Goal: Task Accomplishment & Management: Use online tool/utility

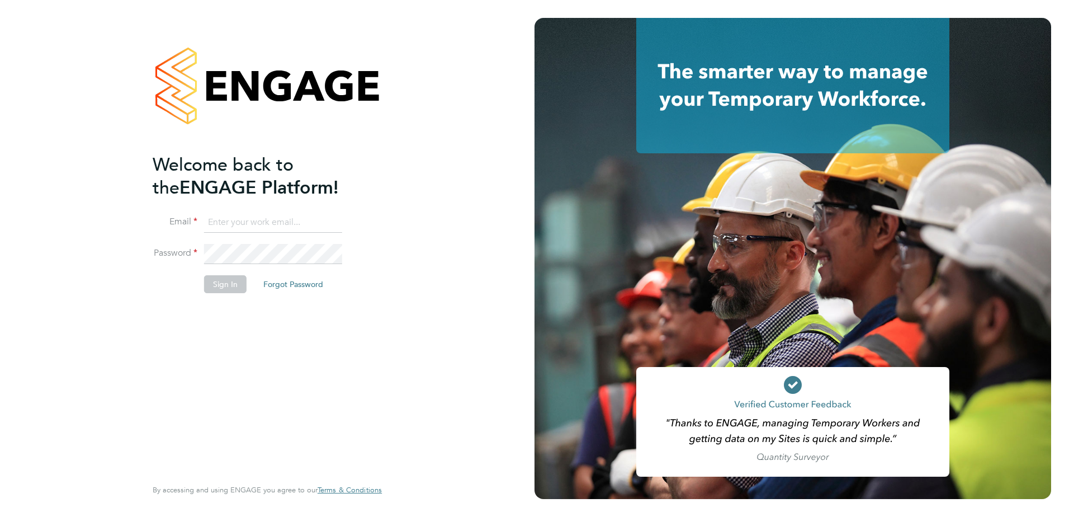
type input "gurraj.singh@vistry.co.uk"
click at [221, 328] on div "Welcome back to the ENGAGE Platform! Email gurraj.singh@vistry.co.uk Password S…" at bounding box center [262, 314] width 218 height 322
click at [229, 285] on button "Sign In" at bounding box center [225, 284] width 42 height 18
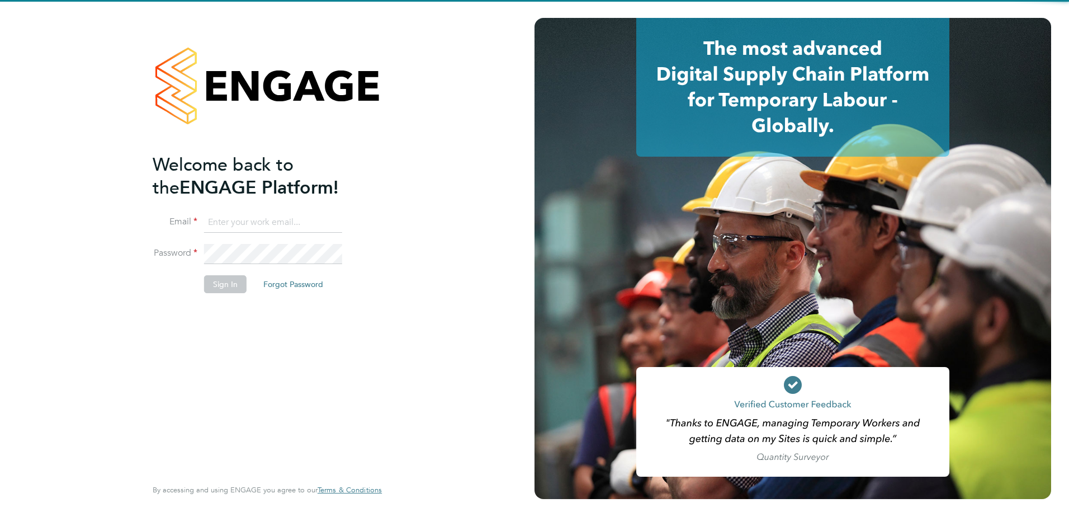
type input "gurraj.singh@vistry.co.uk"
click at [298, 315] on div "Welcome back to the ENGAGE Platform! Email gurraj.singh@vistry.co.uk Password S…" at bounding box center [262, 314] width 218 height 322
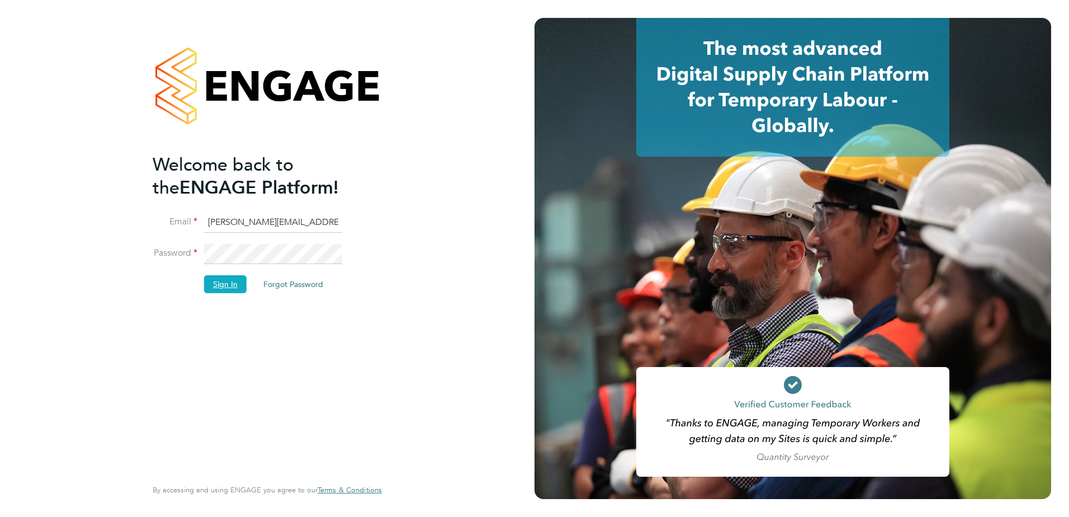
click at [224, 287] on button "Sign In" at bounding box center [225, 284] width 42 height 18
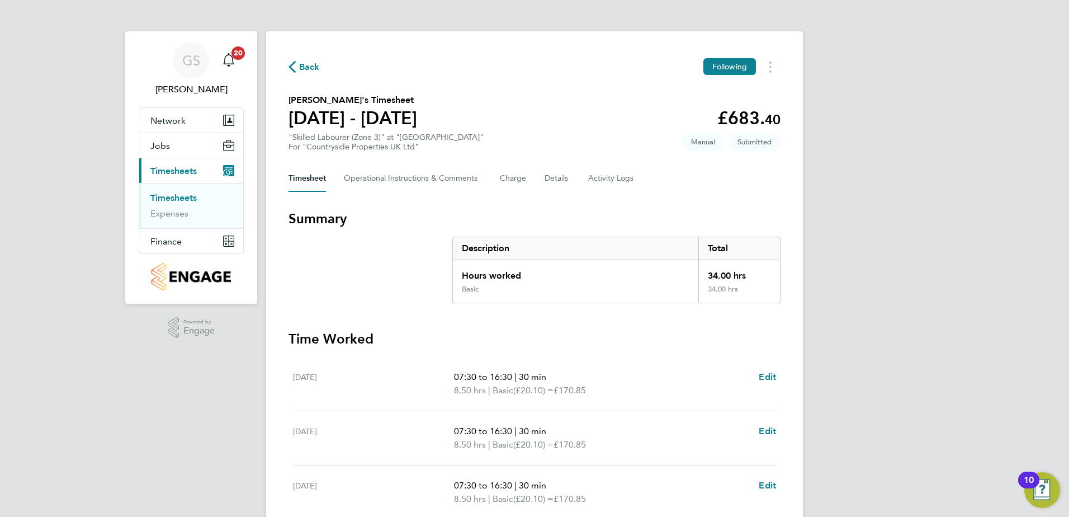
click at [334, 304] on section "Summary Description Total Hours worked 34.00 hrs Basic 34.00 hrs Time Worked Mo…" at bounding box center [535, 480] width 492 height 540
